Goal: Task Accomplishment & Management: Manage account settings

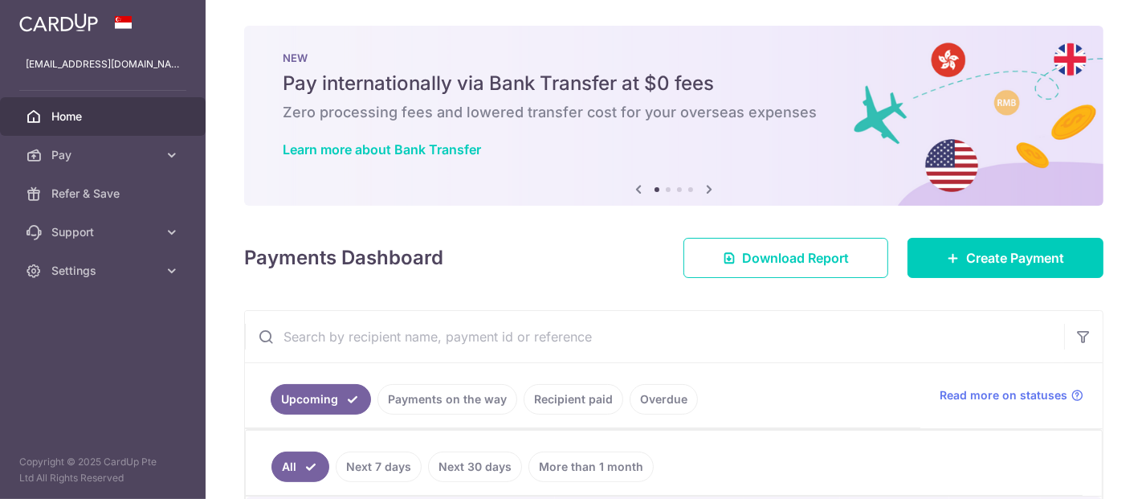
scroll to position [290, 0]
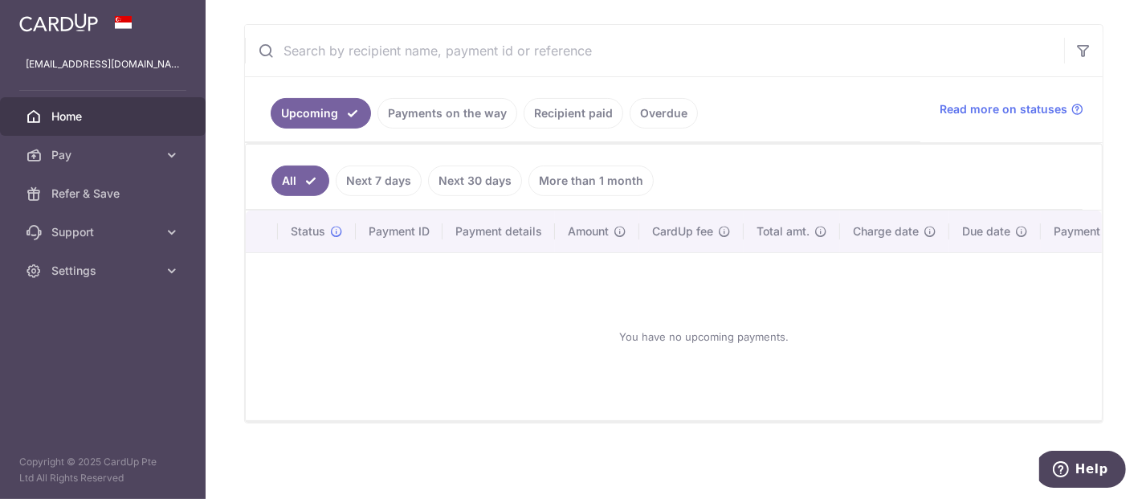
click at [487, 116] on link "Payments on the way" at bounding box center [447, 113] width 140 height 31
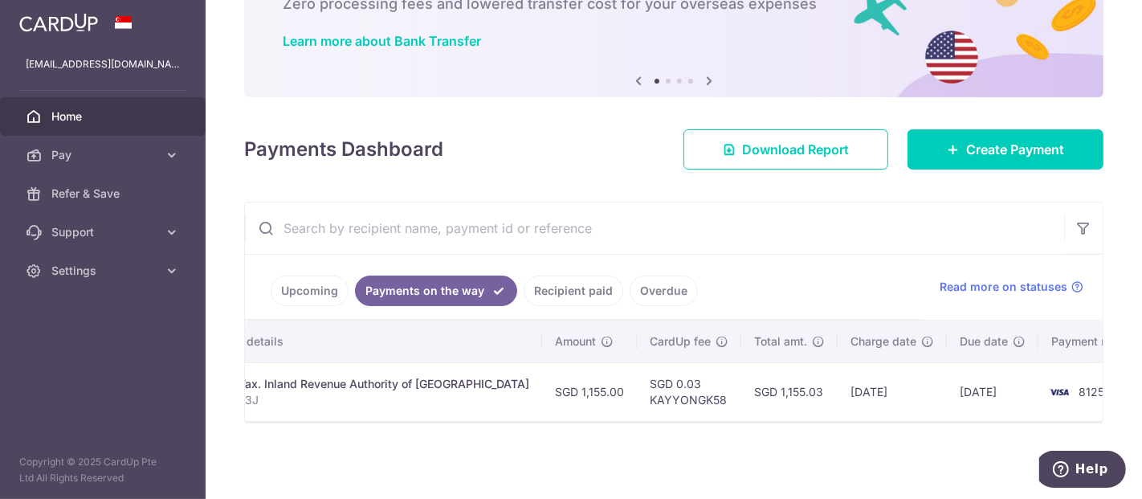
scroll to position [0, 0]
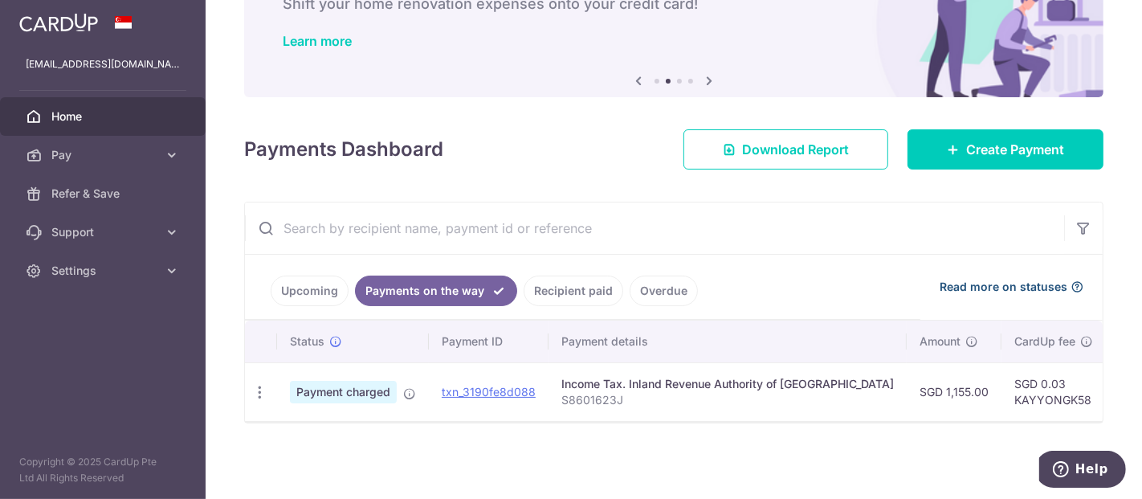
click at [1041, 279] on span "Read more on statuses" at bounding box center [1003, 287] width 128 height 16
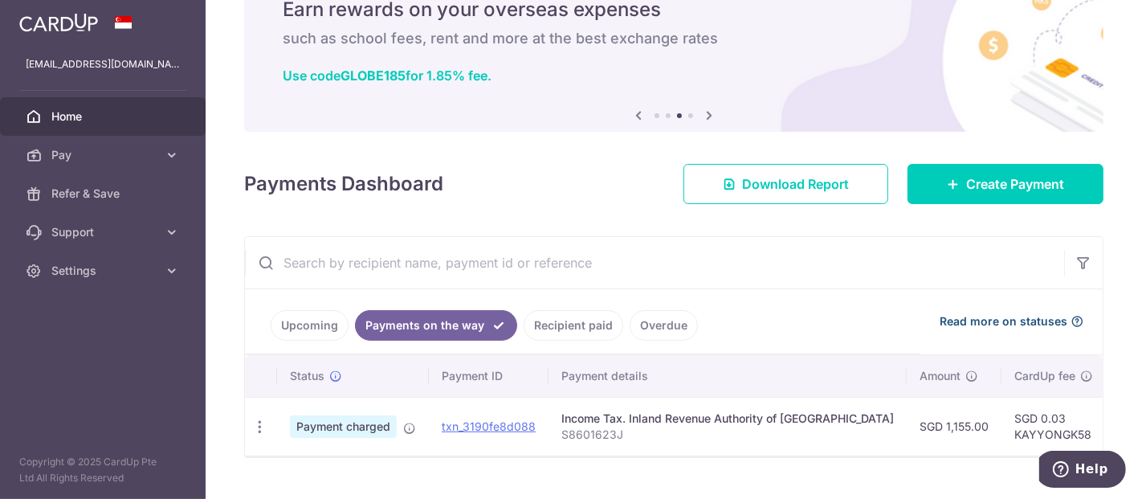
scroll to position [114, 0]
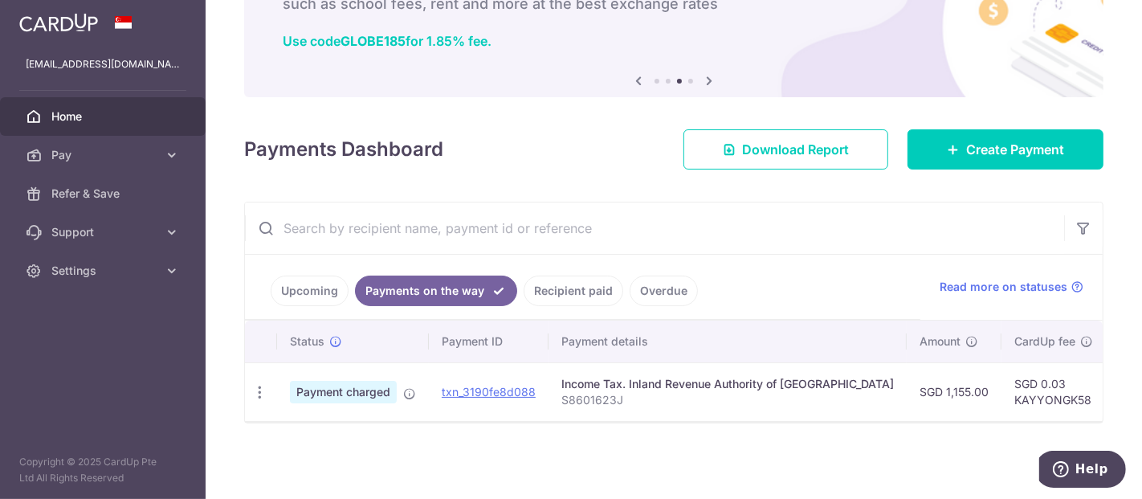
click at [138, 292] on aside "[EMAIL_ADDRESS][DOMAIN_NAME] Home Pay Payments Recipients Cards Refer & Save Su…" at bounding box center [103, 249] width 206 height 499
click at [142, 274] on span "Settings" at bounding box center [104, 271] width 106 height 16
click at [109, 350] on span "Logout" at bounding box center [104, 348] width 106 height 16
